Goal: Navigation & Orientation: Find specific page/section

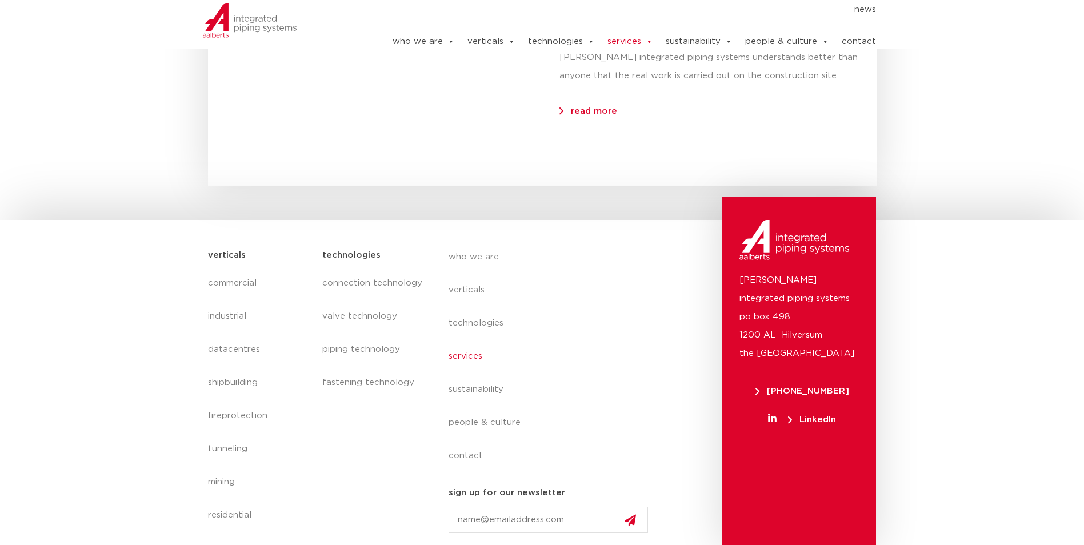
scroll to position [1613, 0]
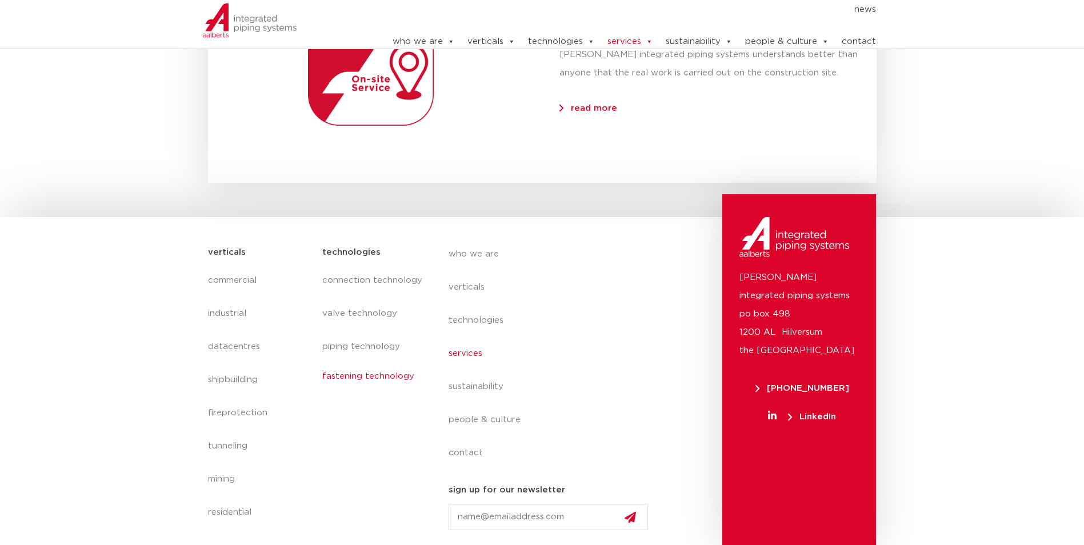
click at [345, 379] on link "fastening technology" at bounding box center [373, 376] width 103 height 26
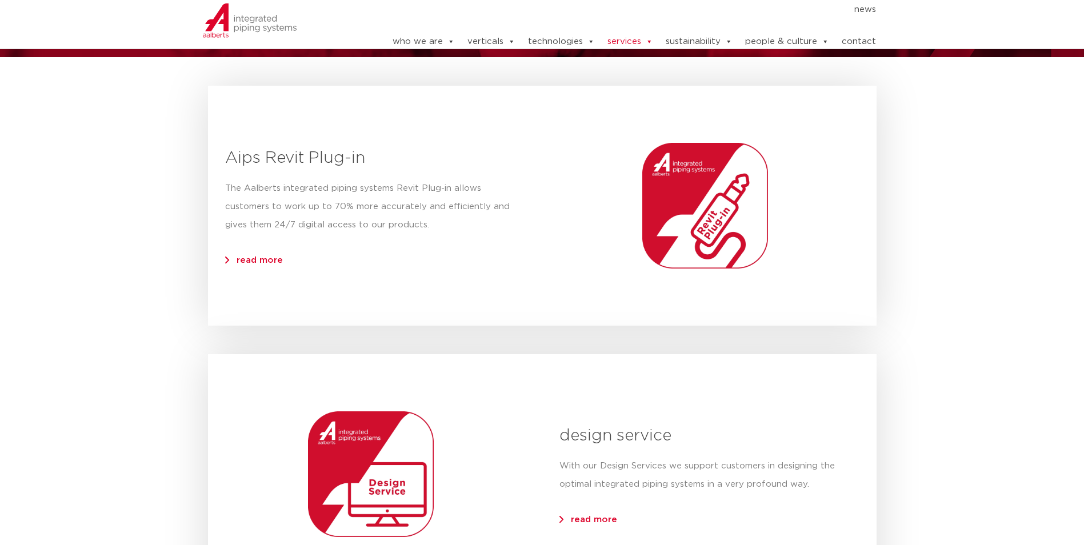
scroll to position [0, 0]
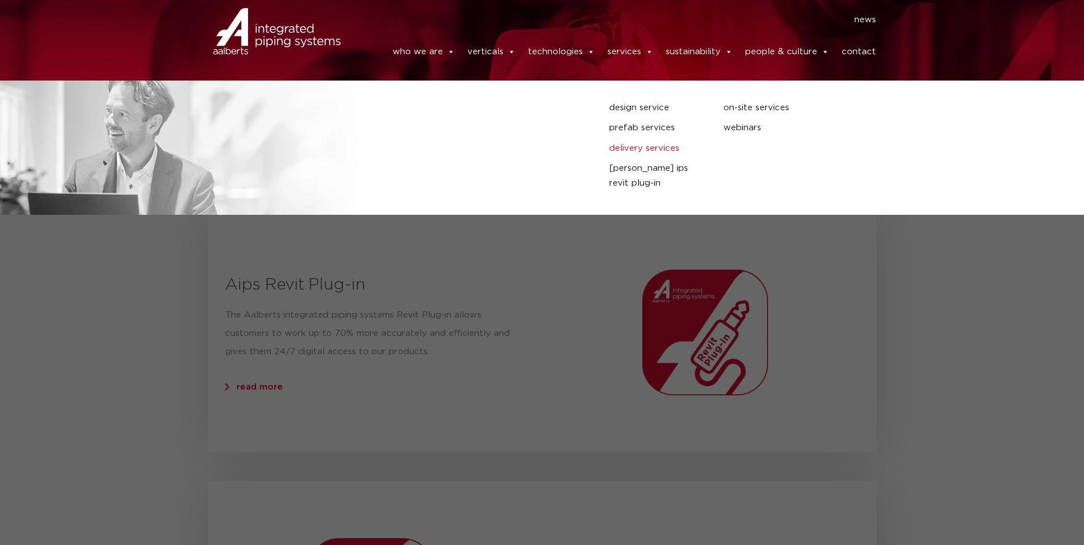
click at [658, 146] on link "delivery services" at bounding box center [657, 148] width 97 height 15
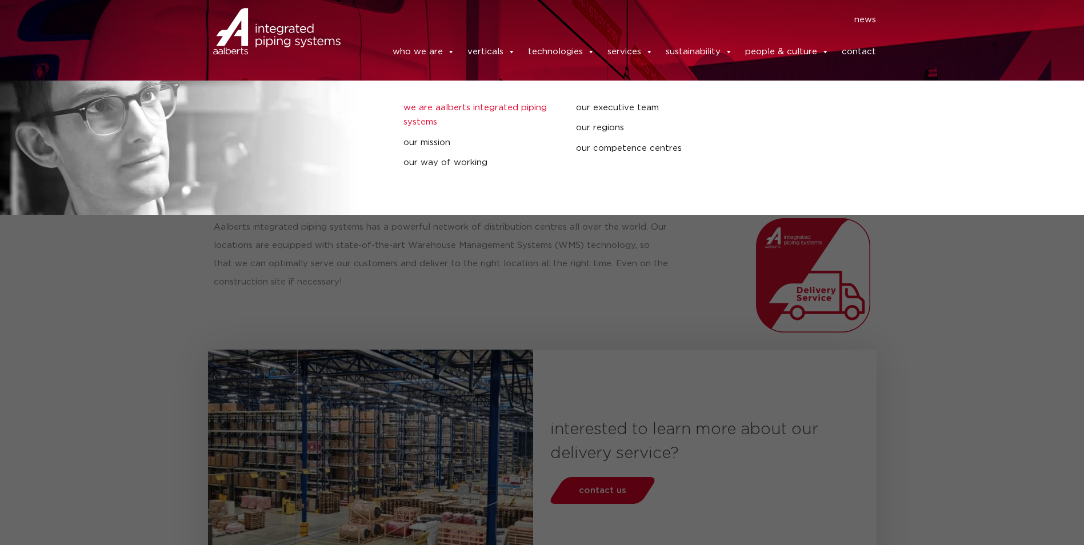
click at [449, 103] on link "we are Aalberts integrated piping systems" at bounding box center [480, 115] width 155 height 29
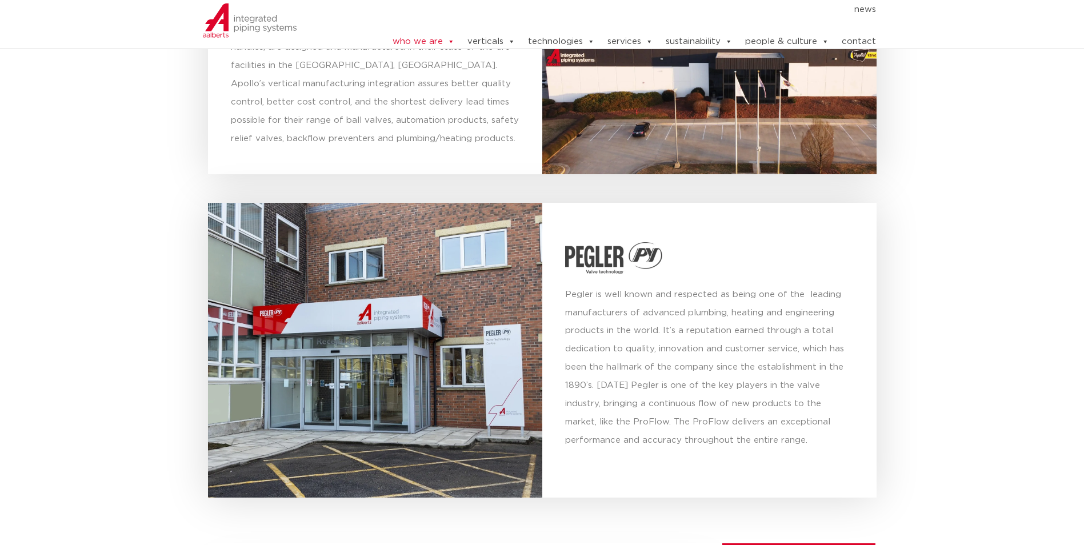
scroll to position [4115, 0]
click at [601, 243] on img at bounding box center [613, 259] width 97 height 32
